Goal: Information Seeking & Learning: Learn about a topic

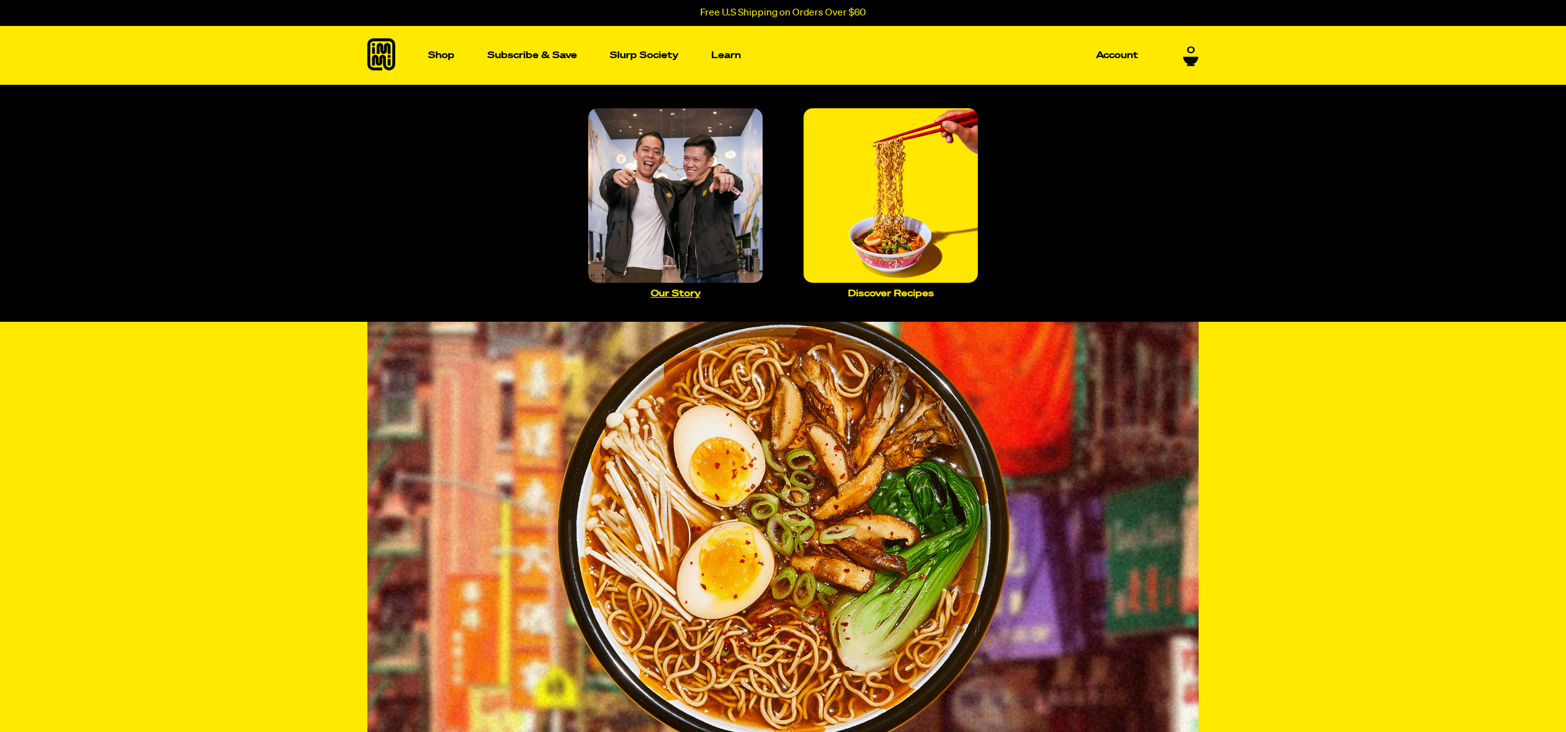
click at [595, 209] on img "Main navigation" at bounding box center [675, 195] width 174 height 174
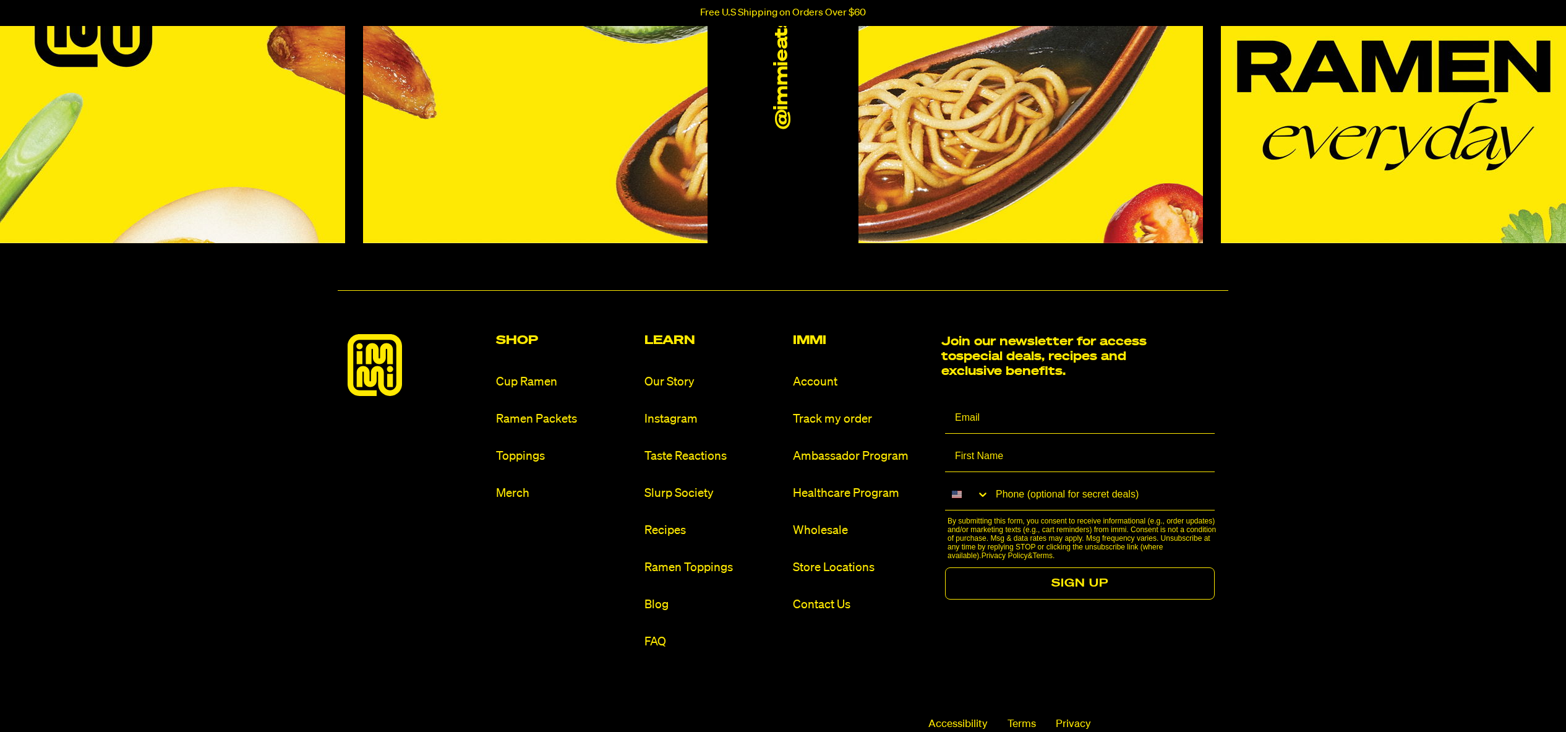
scroll to position [1345, 0]
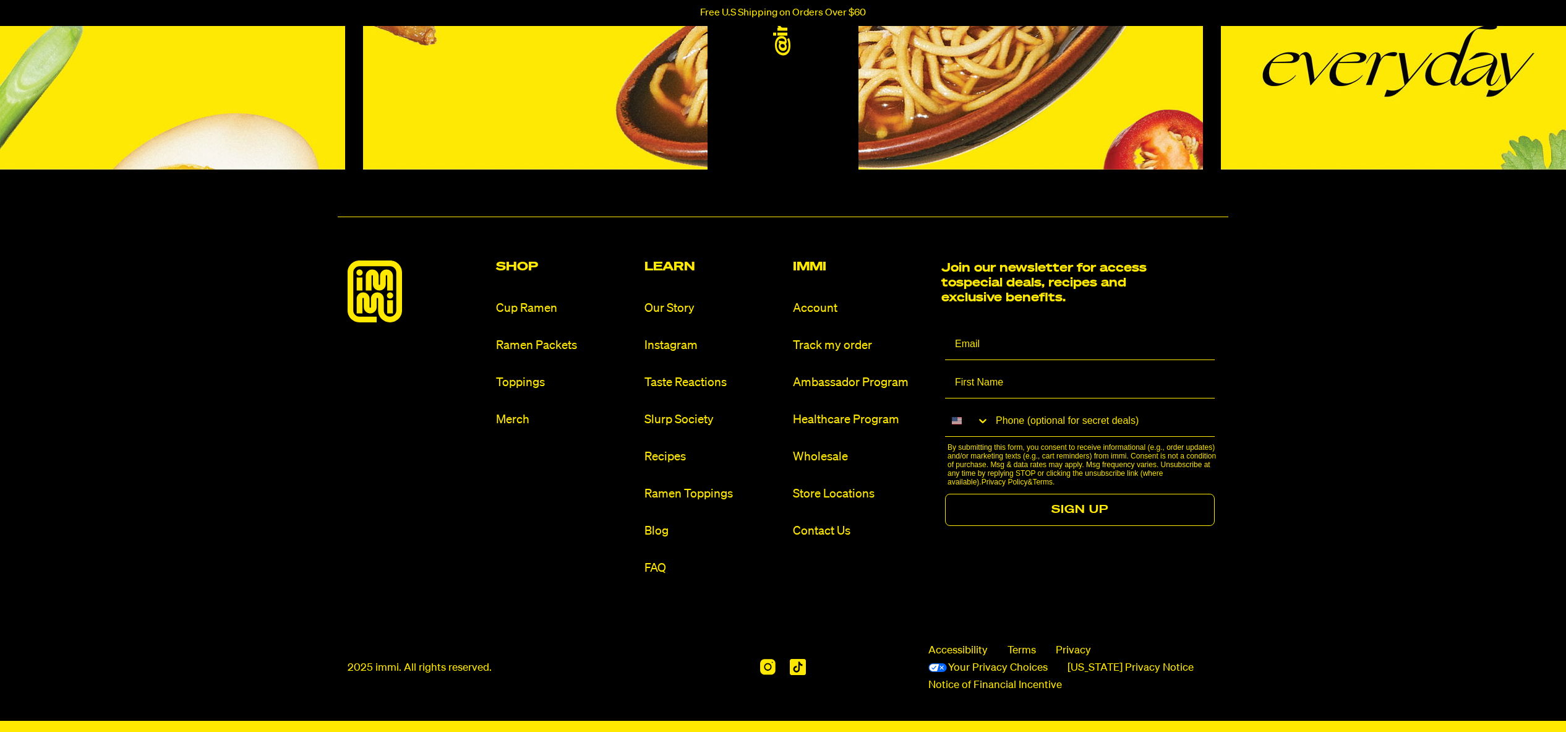
click at [642, 568] on div "Shop Cup Ramen Ramen Packets Toppings Merch Learn Our Story Instagram Taste Rea…" at bounding box center [783, 418] width 871 height 316
click at [658, 565] on link "FAQ" at bounding box center [714, 568] width 139 height 17
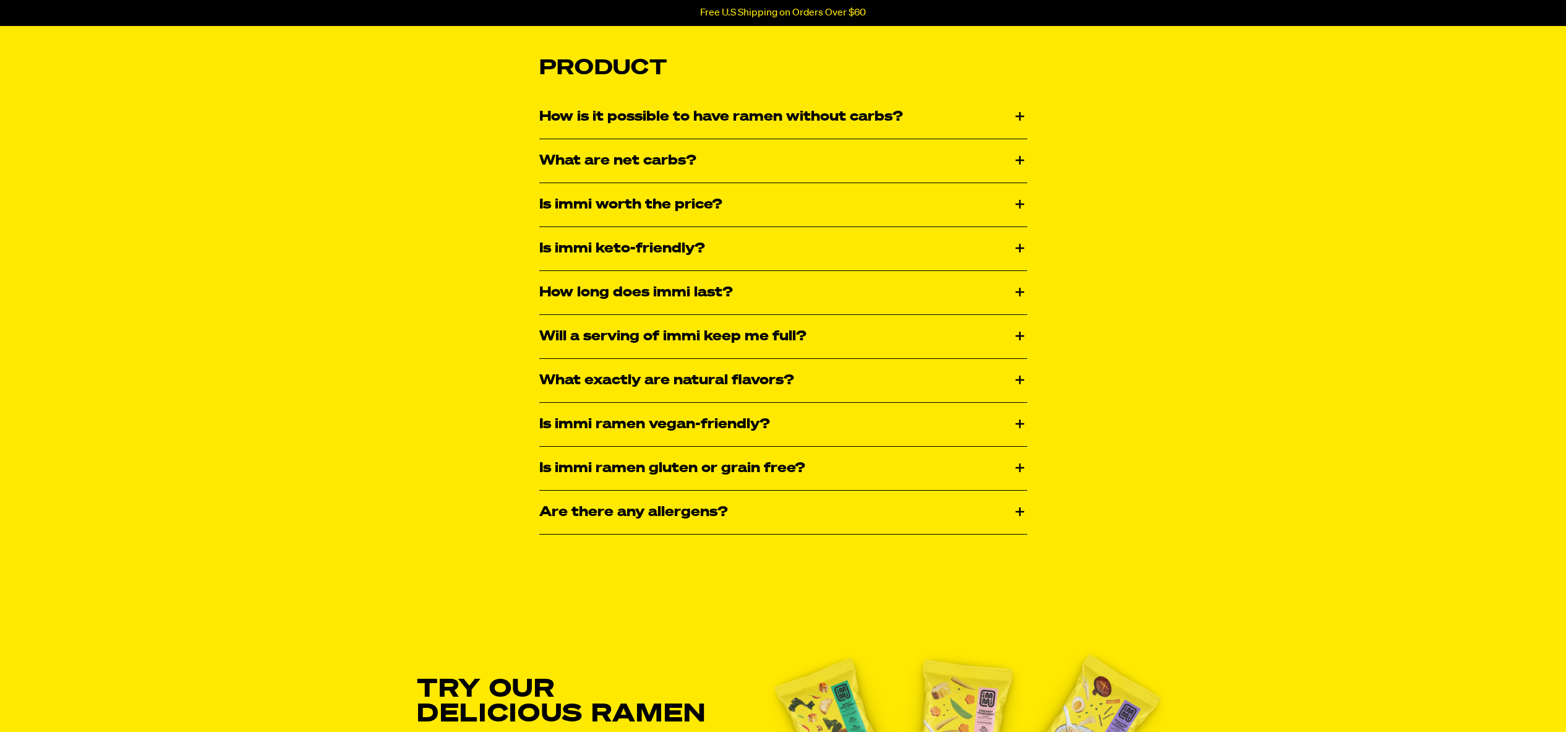
scroll to position [1879, 0]
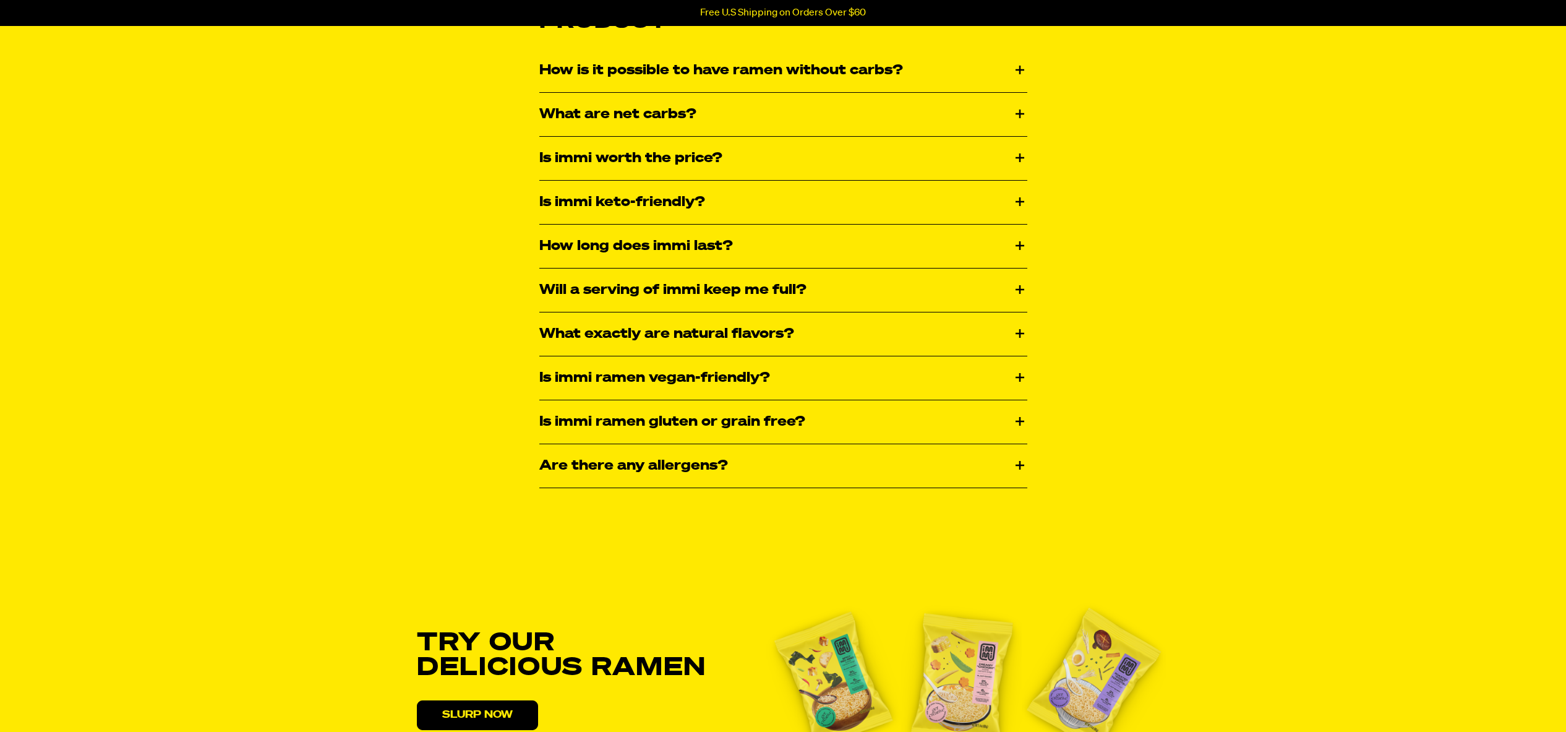
click at [611, 427] on div "Is immi ramen gluten or grain free?" at bounding box center [783, 421] width 488 height 43
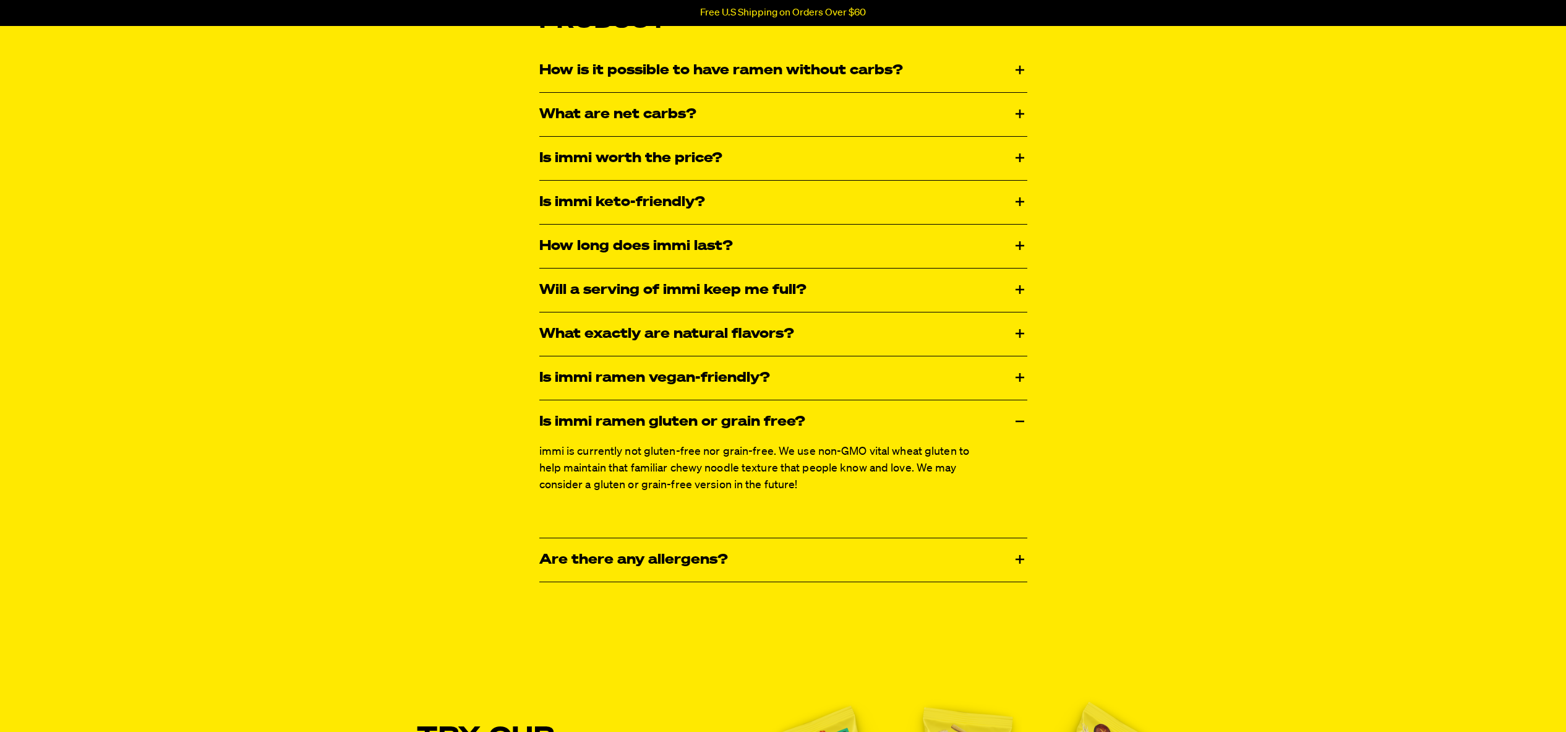
click at [621, 376] on div "Is immi ramen vegan-friendly?" at bounding box center [783, 377] width 488 height 43
